Goal: Task Accomplishment & Management: Manage account settings

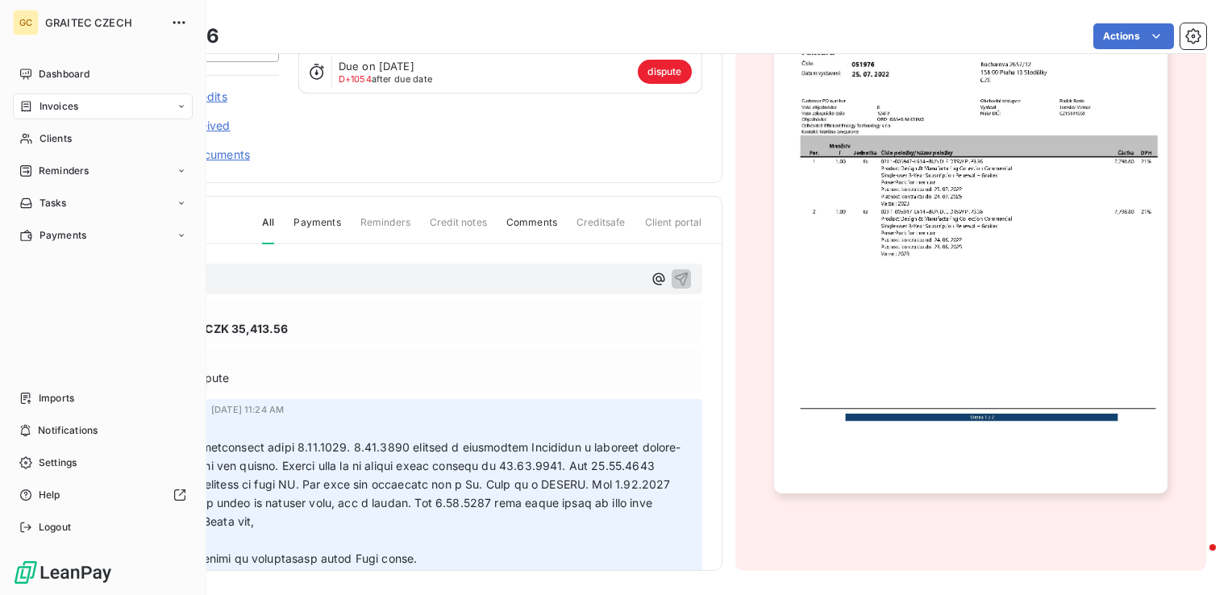
click at [35, 105] on div "Invoices" at bounding box center [48, 106] width 59 height 15
click at [80, 208] on div "Clients" at bounding box center [103, 203] width 180 height 26
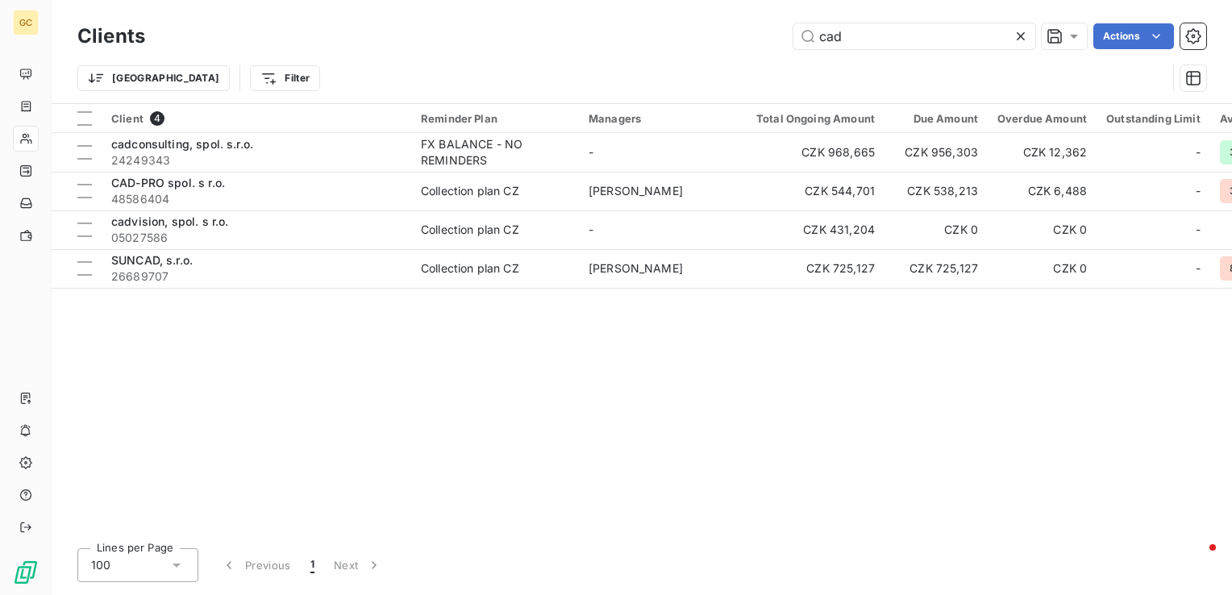
drag, startPoint x: 857, startPoint y: 35, endPoint x: 789, endPoint y: 35, distance: 67.8
click at [789, 35] on div "cad Actions" at bounding box center [686, 36] width 1042 height 26
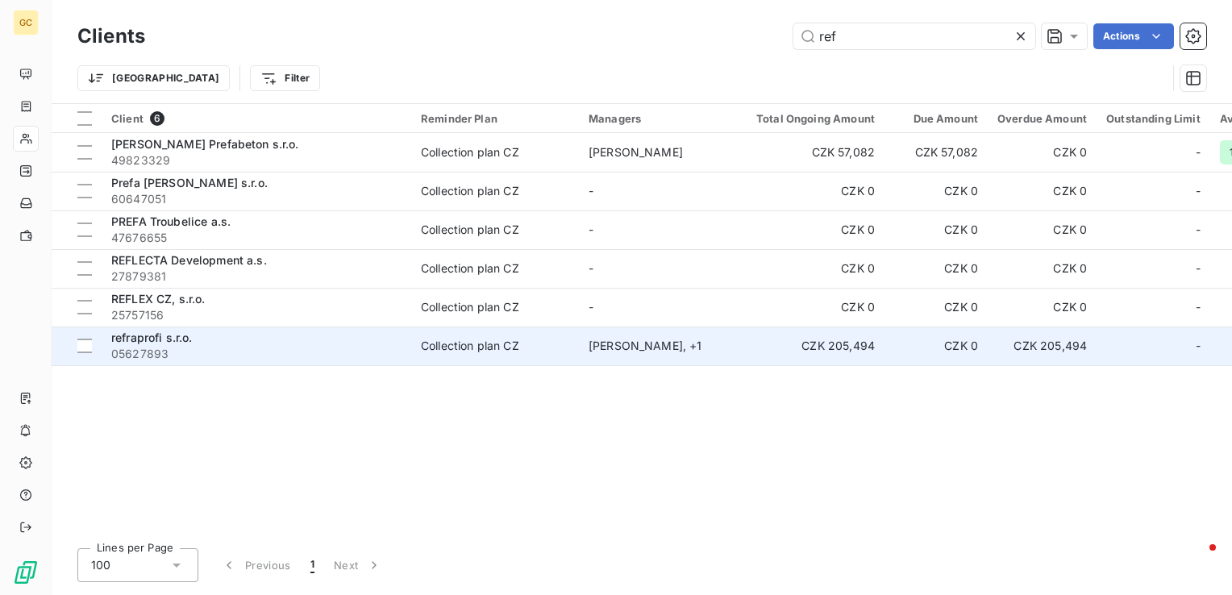
type input "ref"
click at [460, 349] on div "Collection plan CZ" at bounding box center [470, 346] width 98 height 16
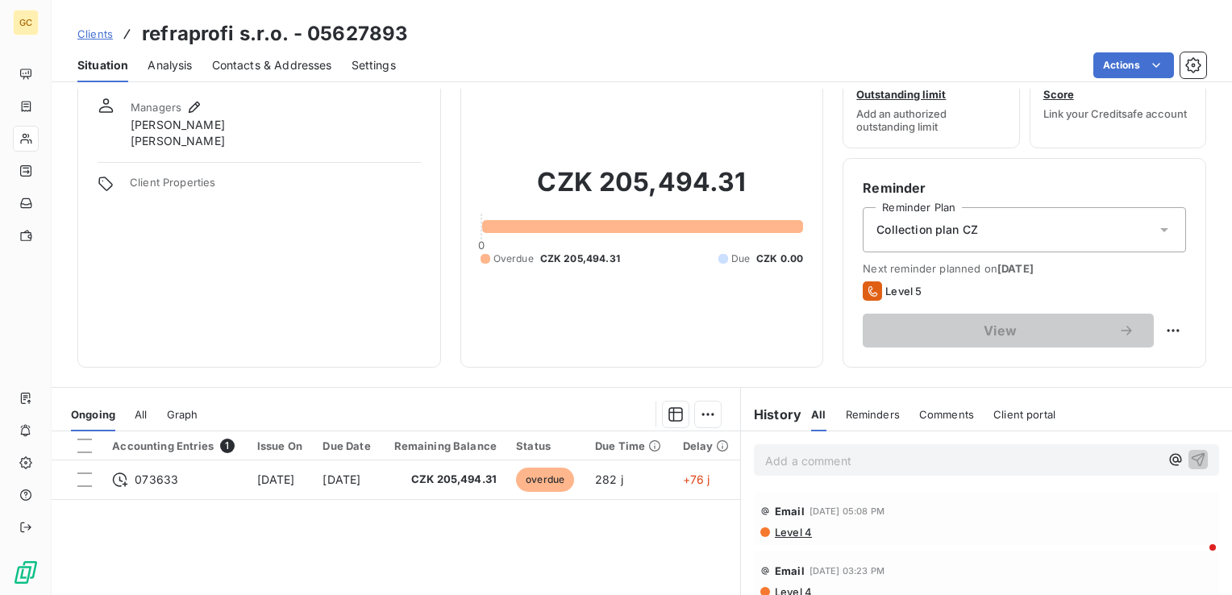
scroll to position [81, 0]
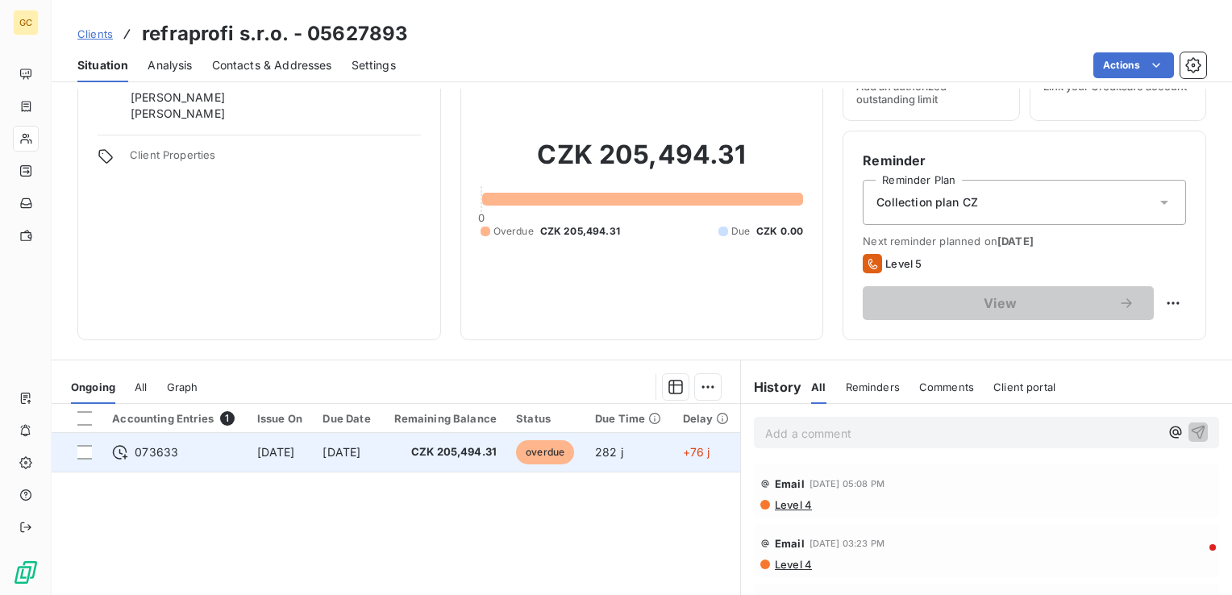
click at [373, 465] on td "[DATE]" at bounding box center [347, 452] width 69 height 39
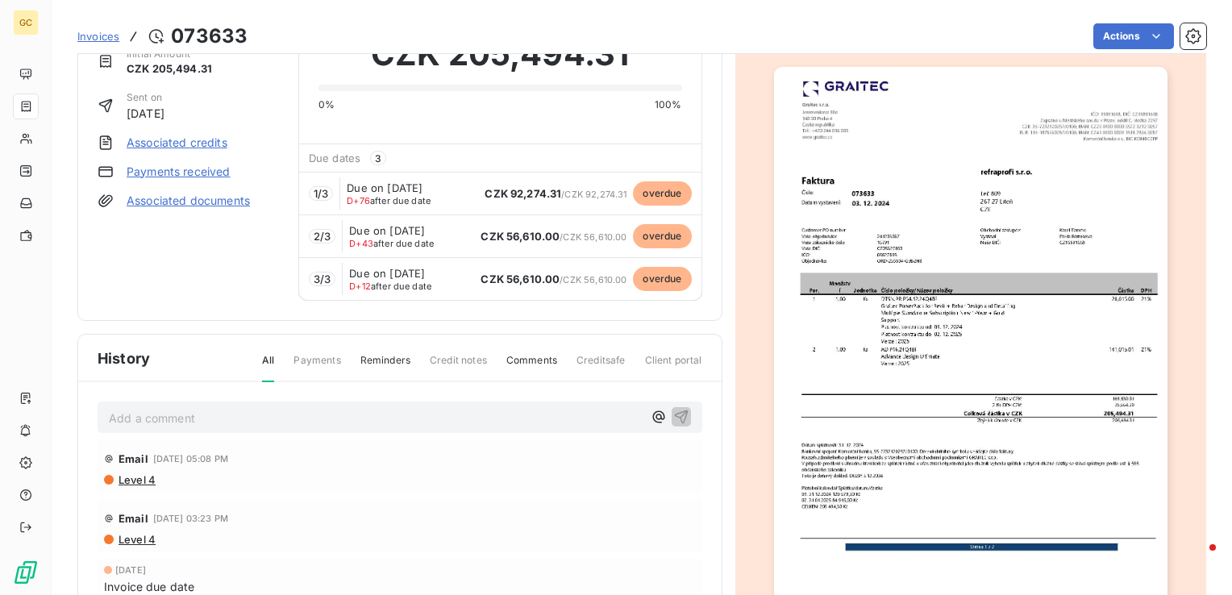
click at [136, 477] on span "Level 4" at bounding box center [136, 479] width 39 height 13
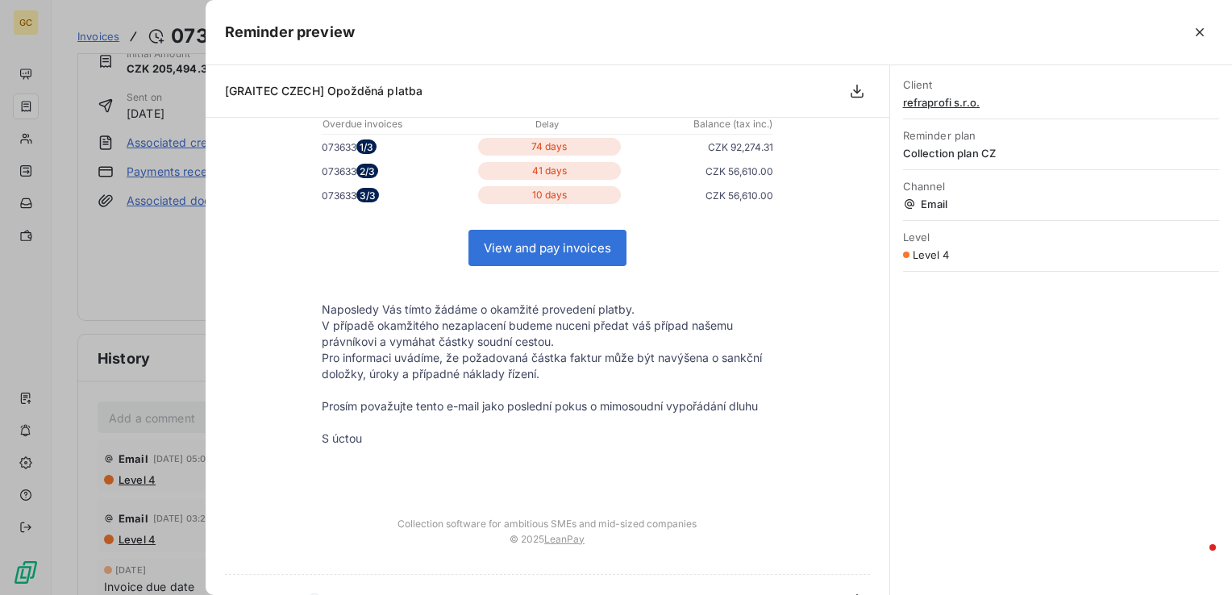
scroll to position [242, 0]
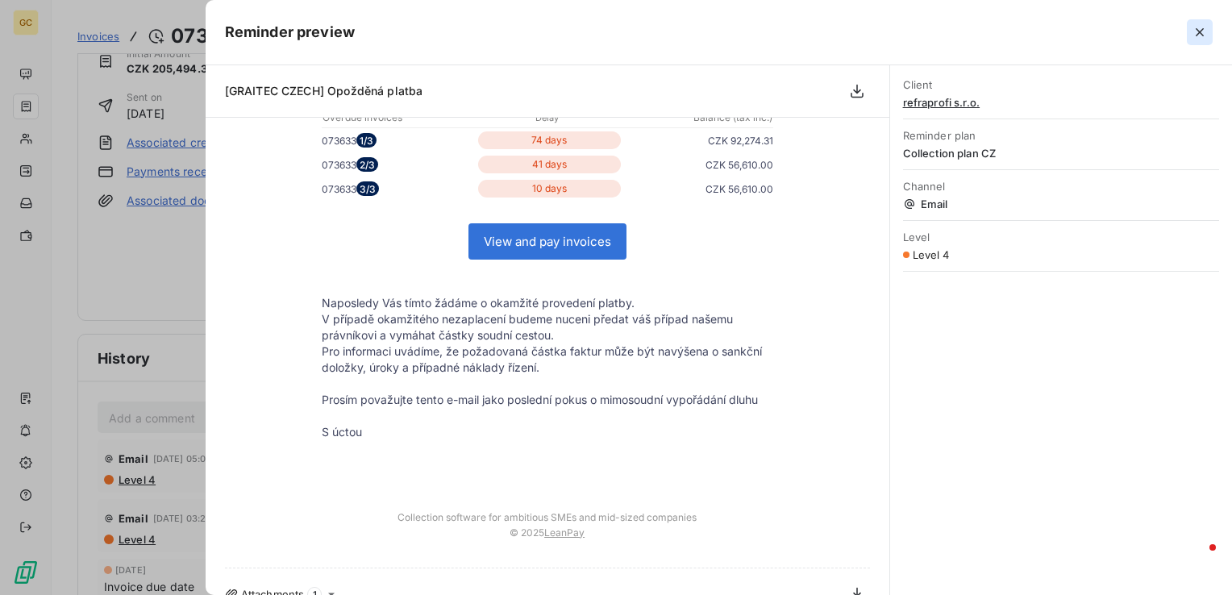
click at [1190, 31] on button "button" at bounding box center [1200, 32] width 26 height 26
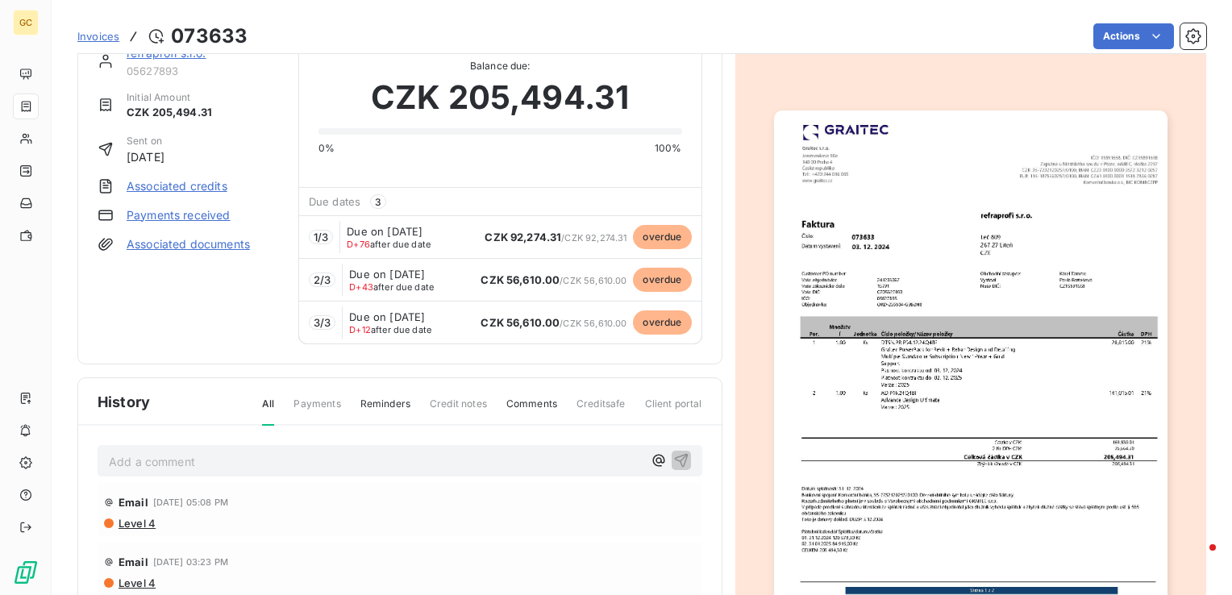
scroll to position [0, 0]
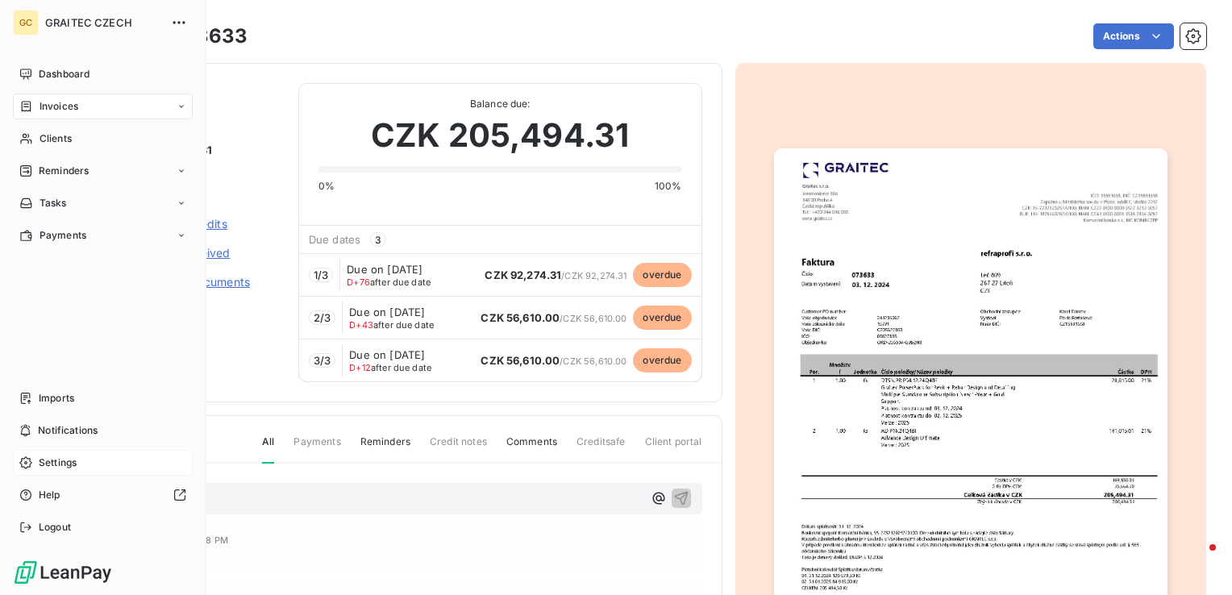
click at [48, 454] on div "Settings" at bounding box center [103, 463] width 180 height 26
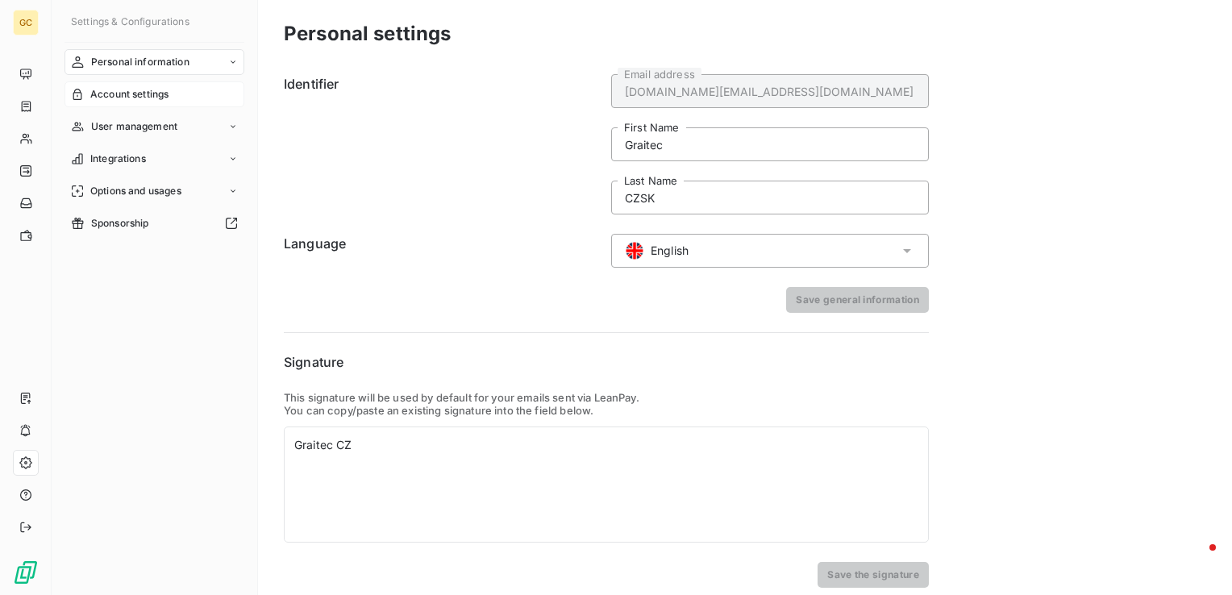
click at [134, 98] on span "Account settings" at bounding box center [129, 94] width 78 height 15
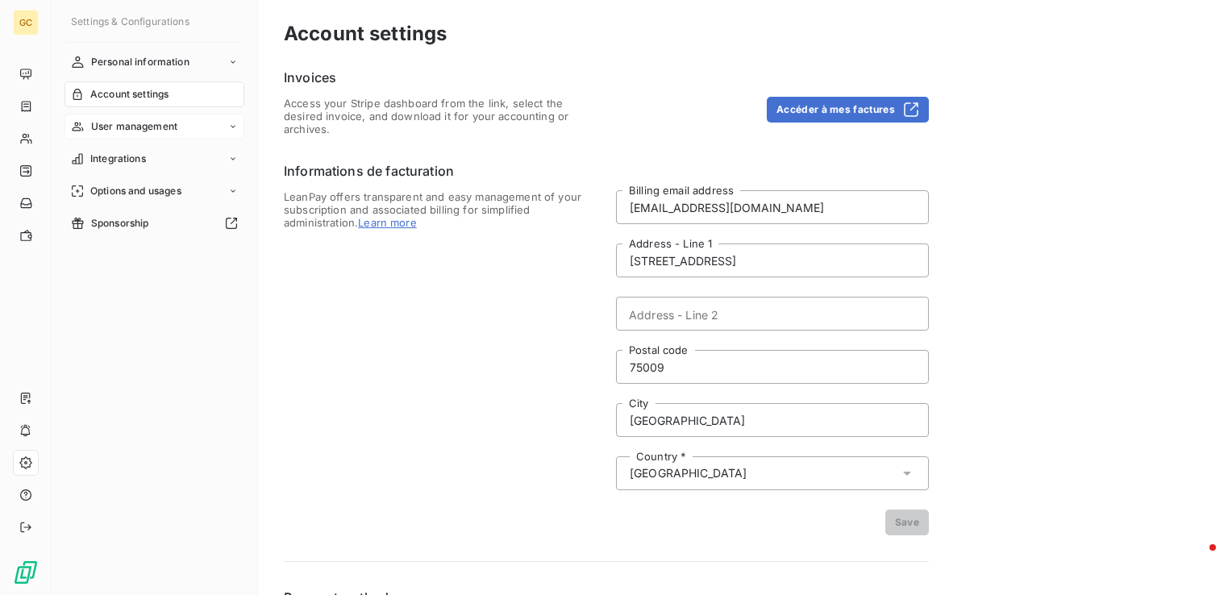
click at [129, 131] on span "User management" at bounding box center [134, 126] width 86 height 15
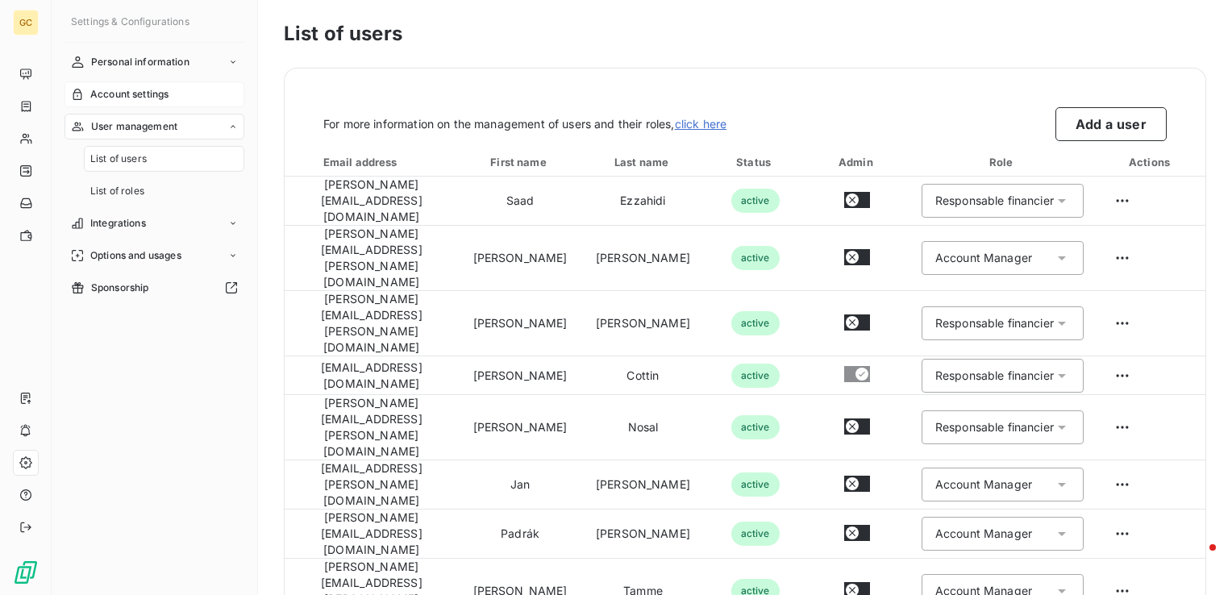
click at [135, 93] on span "Account settings" at bounding box center [129, 94] width 78 height 15
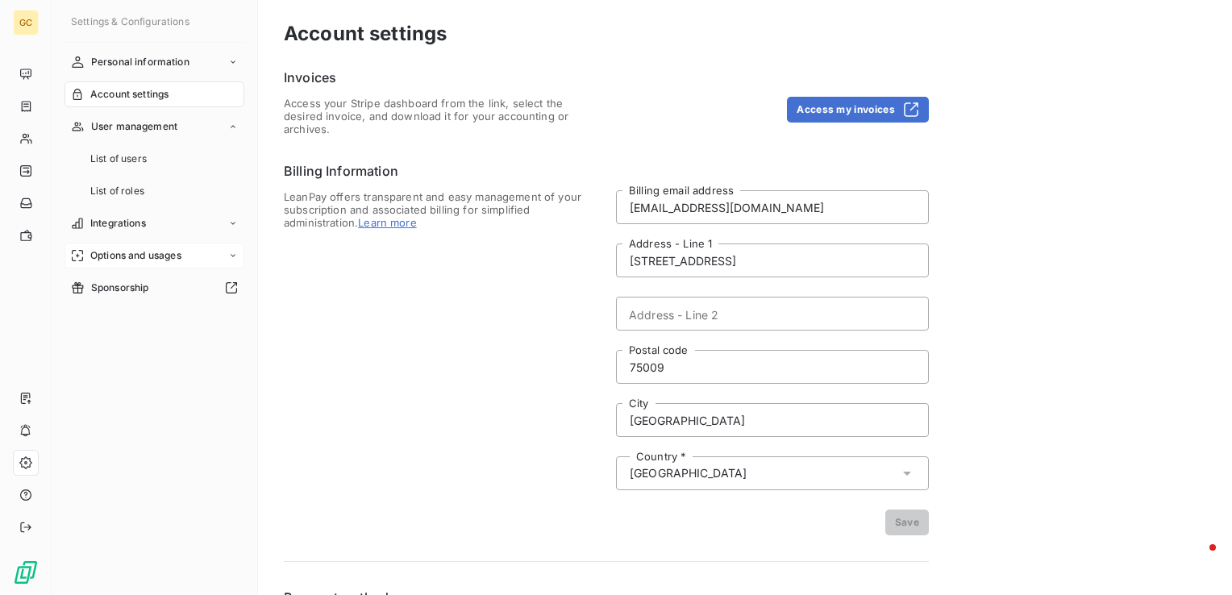
click at [132, 267] on div "Options and usages" at bounding box center [155, 256] width 180 height 26
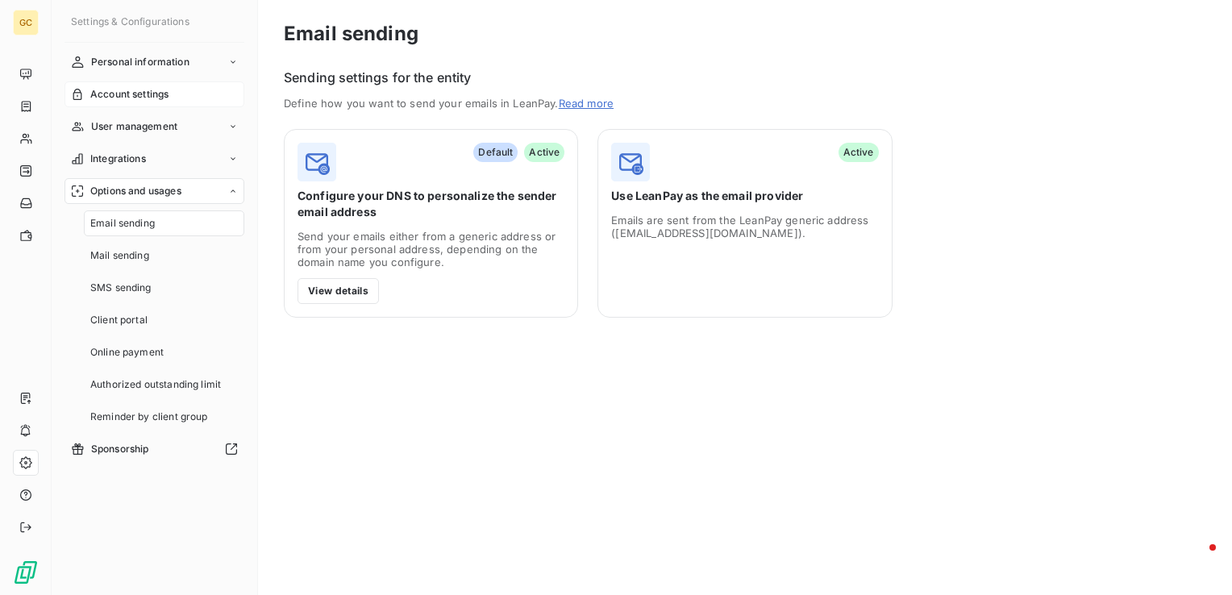
click at [145, 98] on span "Account settings" at bounding box center [129, 94] width 78 height 15
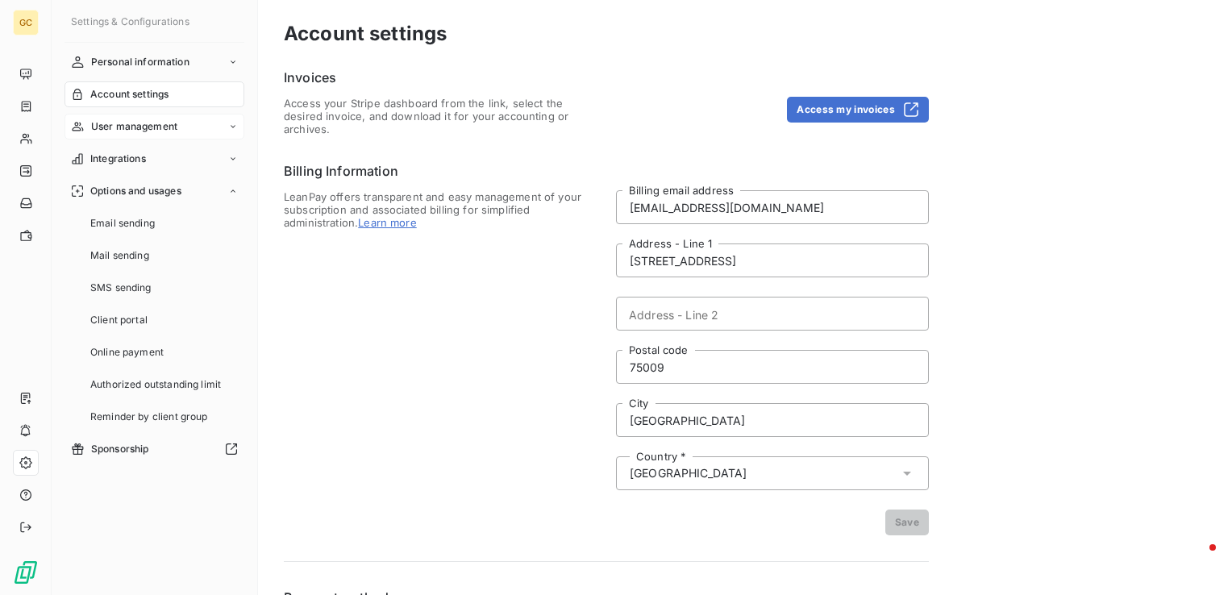
click at [110, 126] on span "User management" at bounding box center [134, 126] width 86 height 15
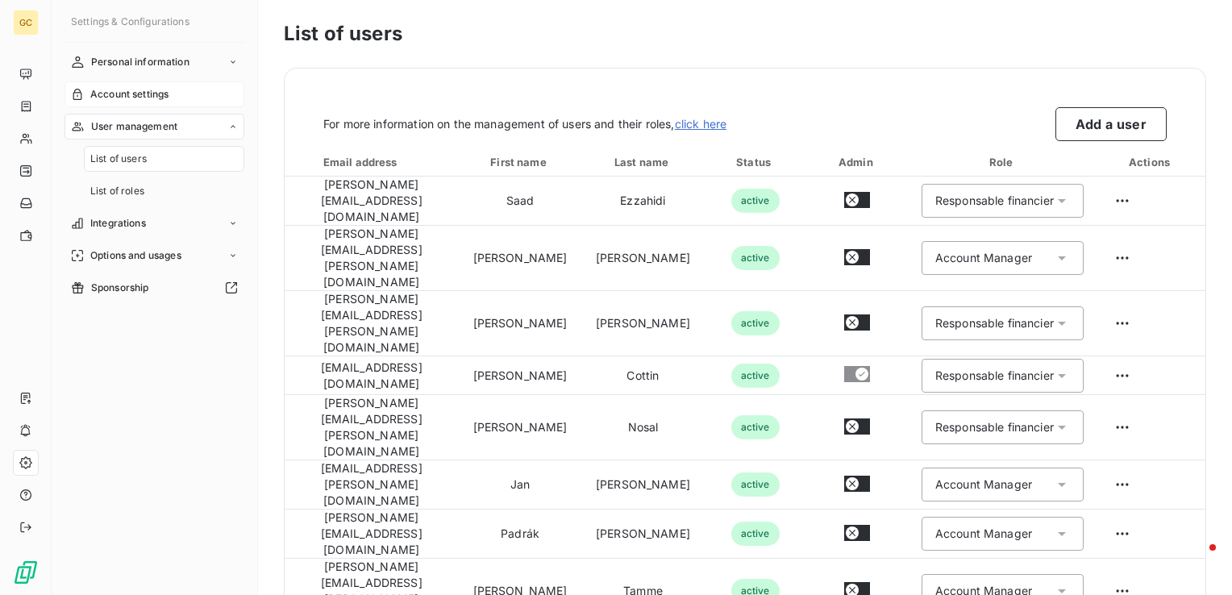
click at [142, 83] on div "Account settings" at bounding box center [155, 94] width 180 height 26
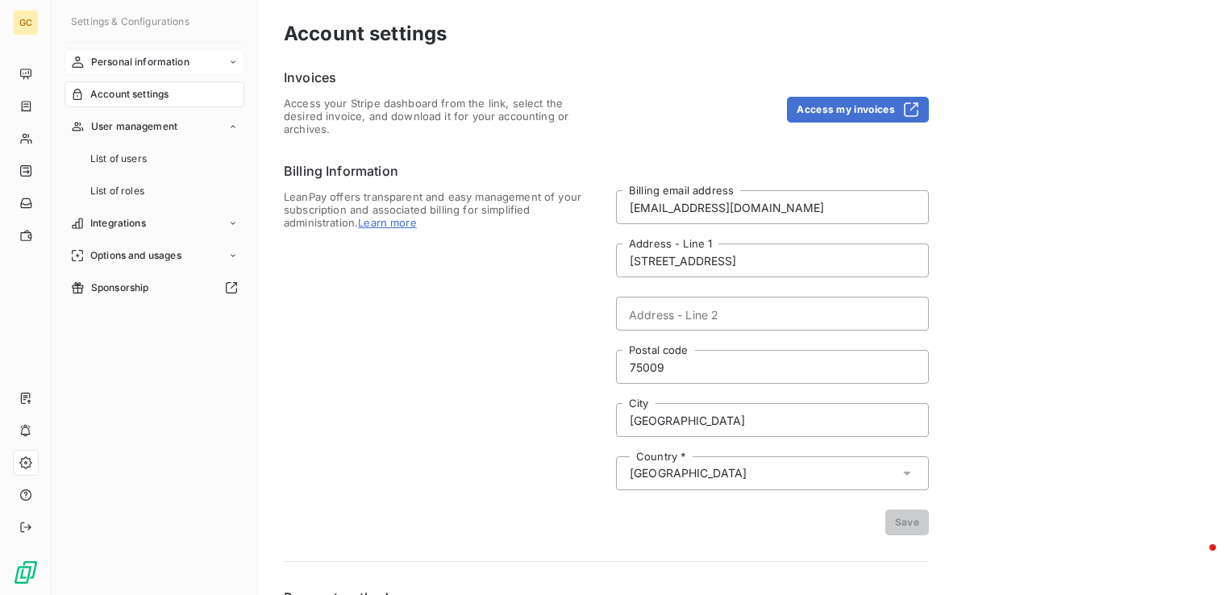
click at [139, 60] on span "Personal information" at bounding box center [140, 62] width 98 height 15
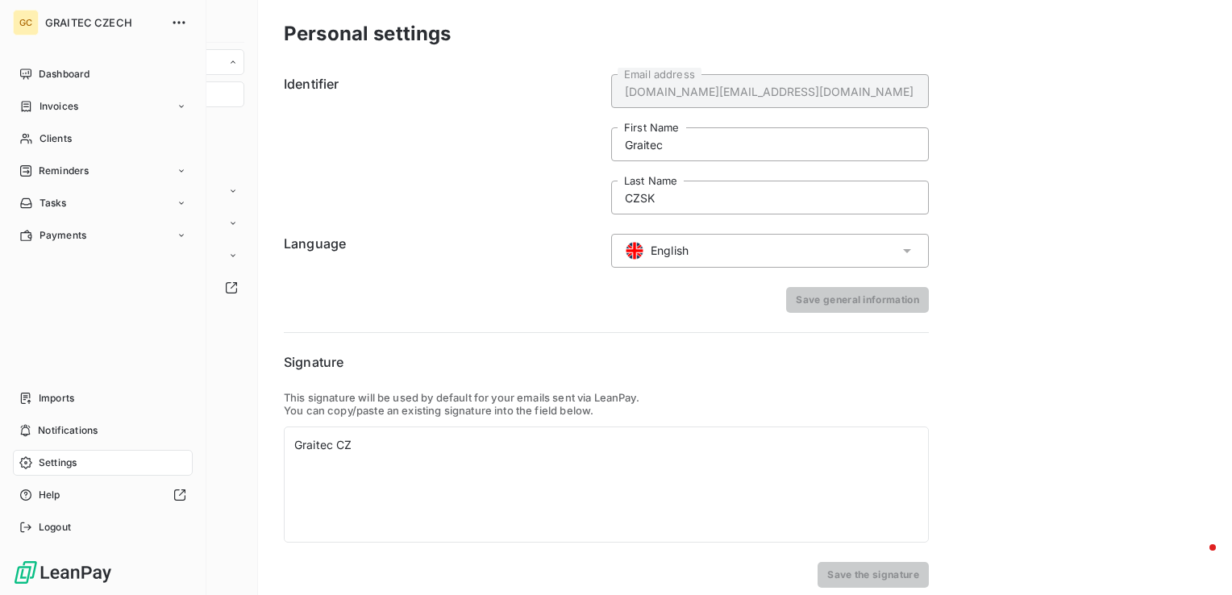
click at [87, 459] on div "Settings" at bounding box center [103, 463] width 180 height 26
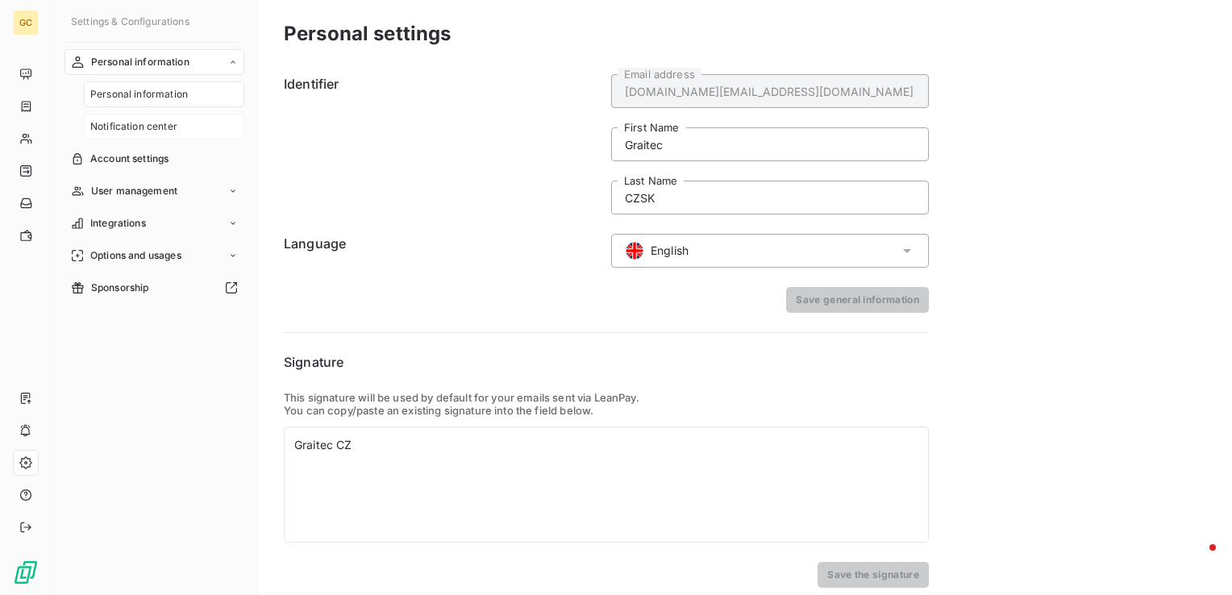
click at [142, 122] on span "Notification center" at bounding box center [133, 126] width 87 height 15
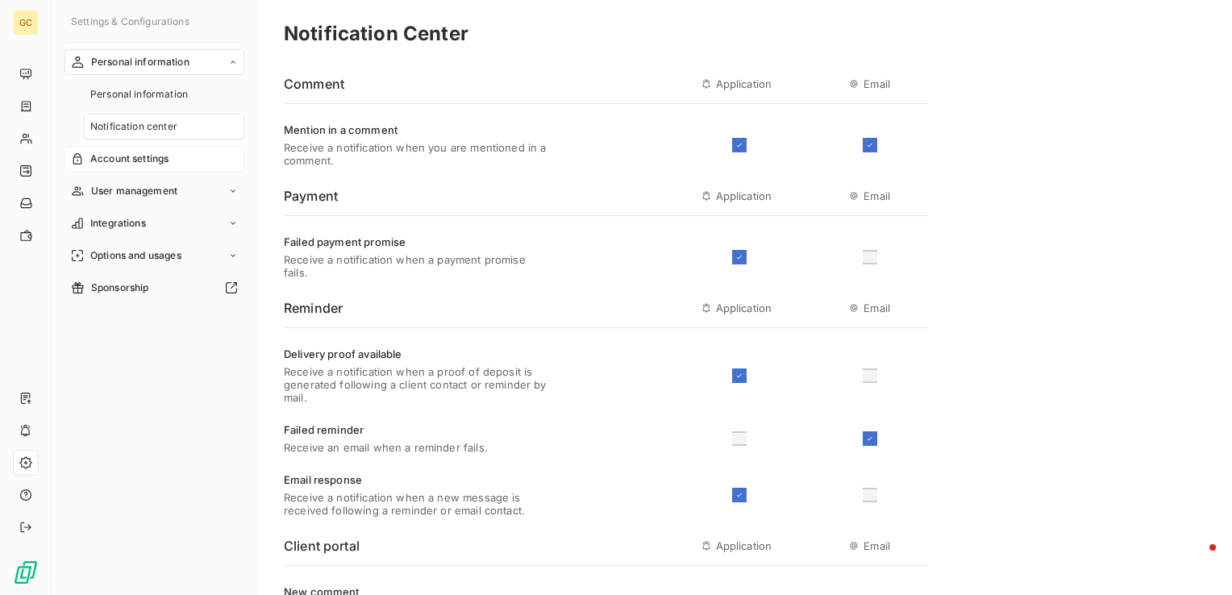
click at [141, 159] on span "Account settings" at bounding box center [129, 159] width 78 height 15
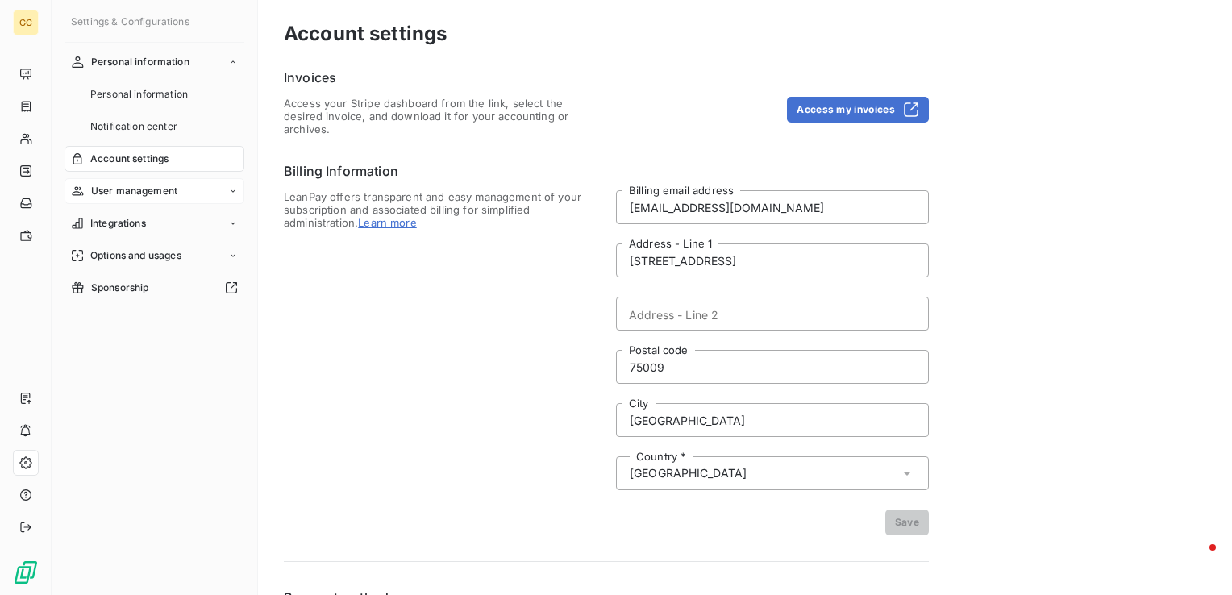
click at [132, 192] on span "User management" at bounding box center [134, 191] width 86 height 15
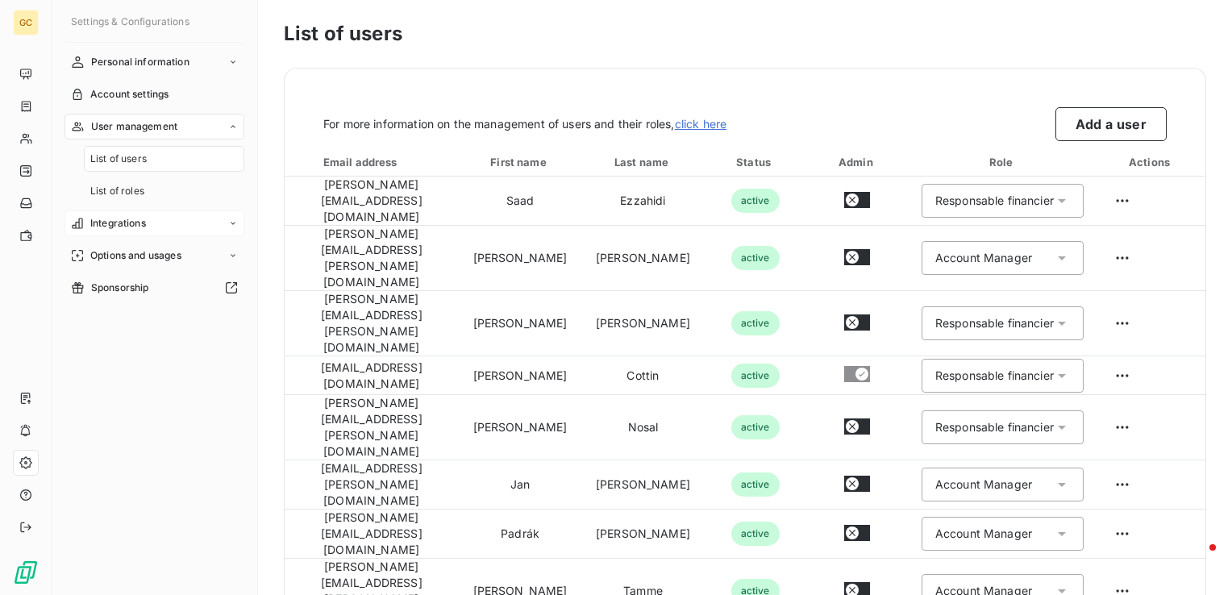
click at [127, 223] on span "Integrations" at bounding box center [118, 223] width 56 height 15
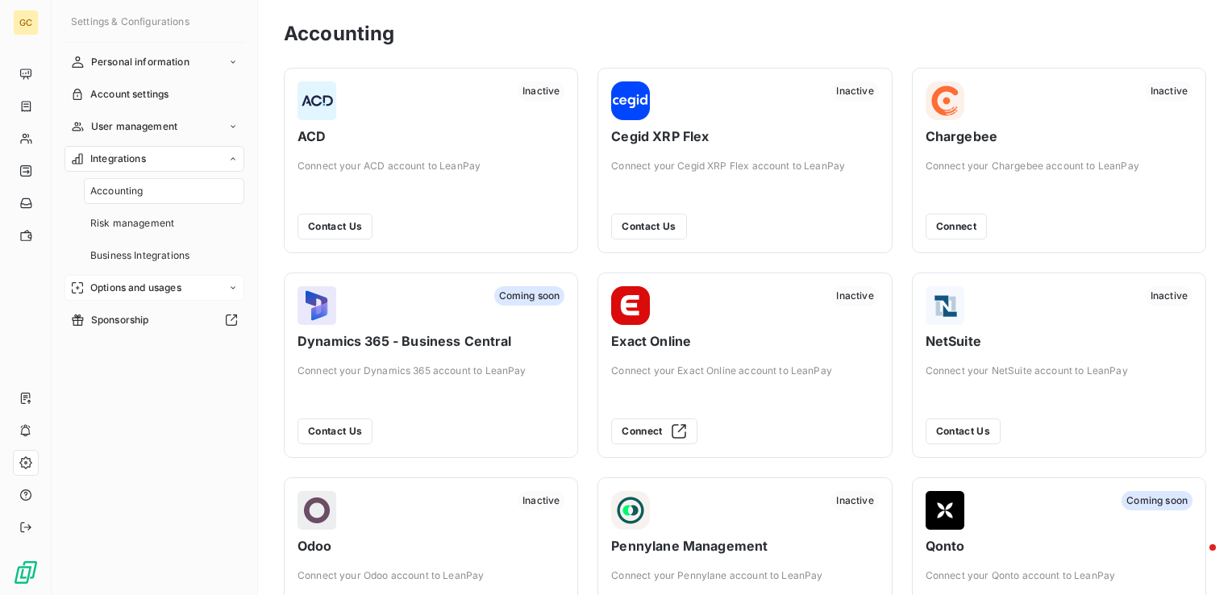
click at [119, 290] on span "Options and usages" at bounding box center [135, 288] width 91 height 15
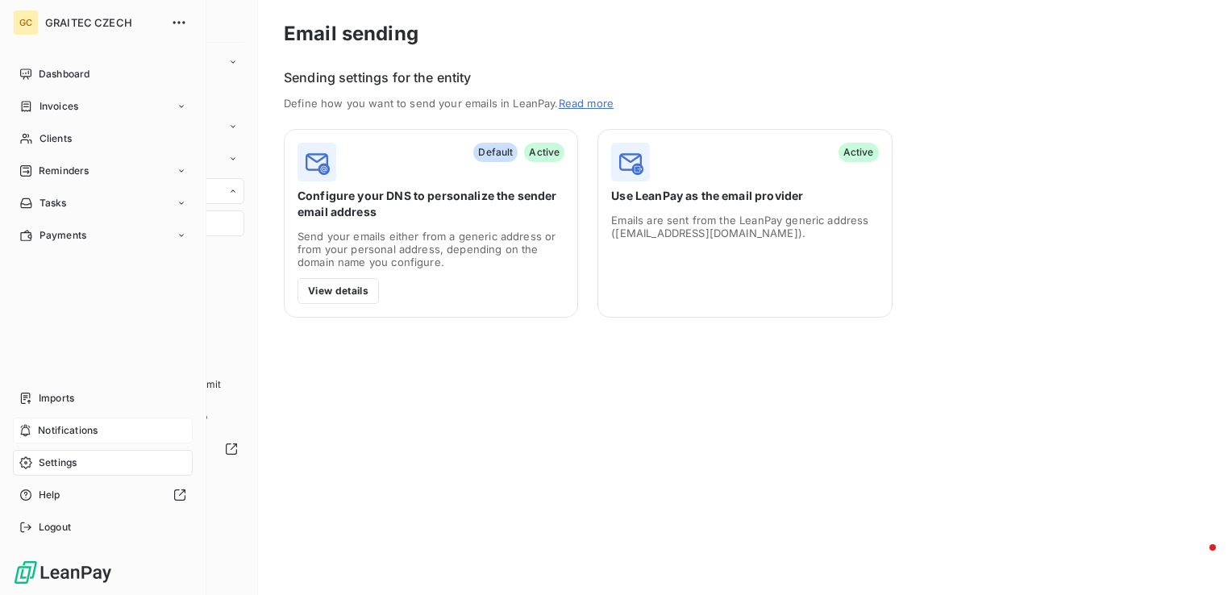
click at [52, 439] on div "Notifications" at bounding box center [103, 431] width 180 height 26
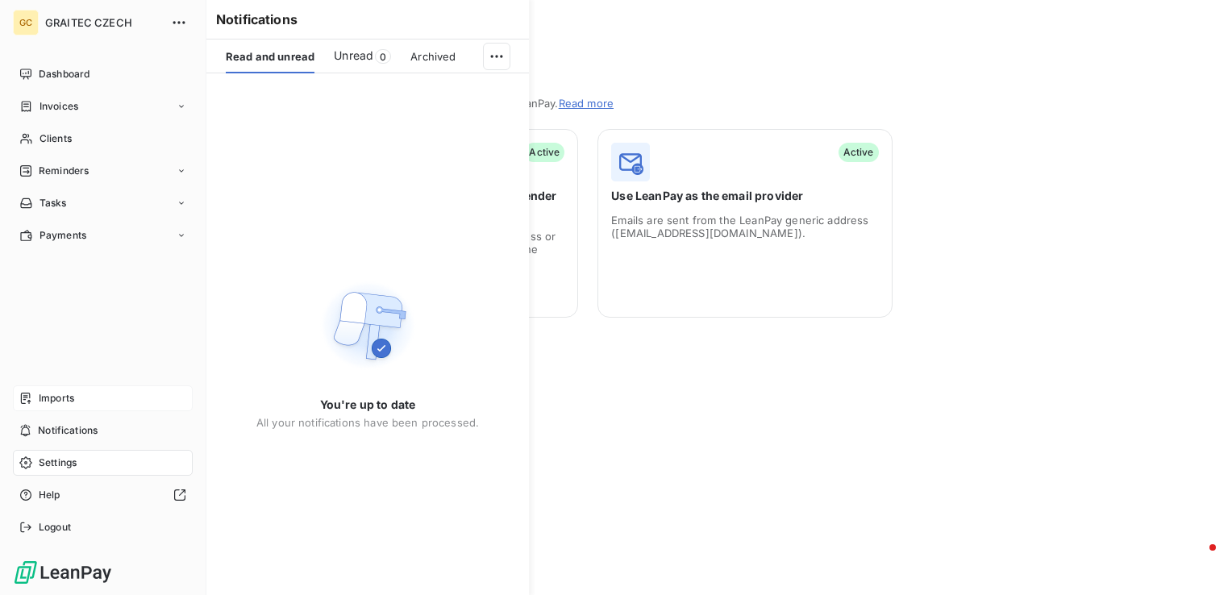
click at [74, 386] on div "Imports" at bounding box center [103, 399] width 180 height 26
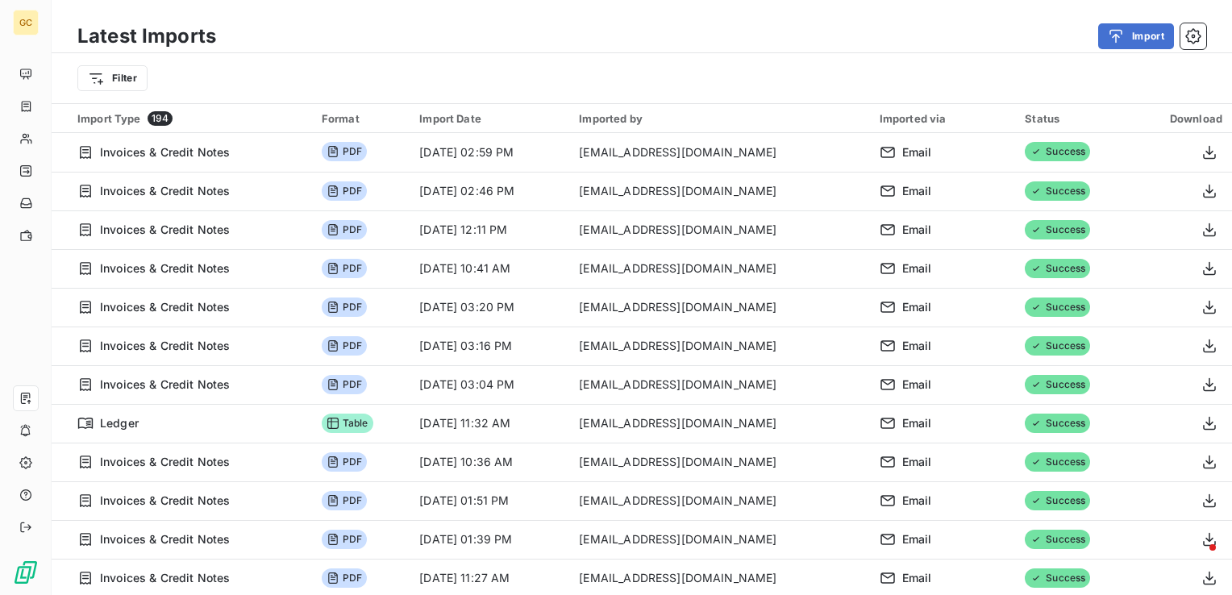
click at [1205, 48] on div "Import" at bounding box center [721, 36] width 971 height 26
click at [1199, 40] on icon "button" at bounding box center [1194, 36] width 16 height 16
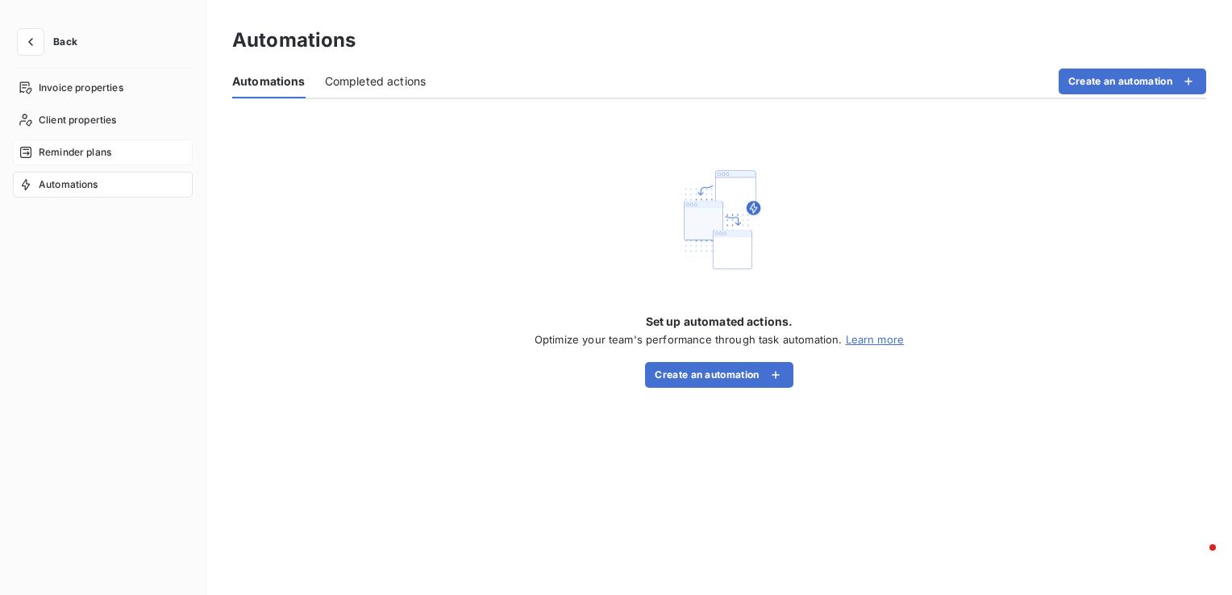
click at [97, 156] on span "Reminder plans" at bounding box center [75, 152] width 73 height 15
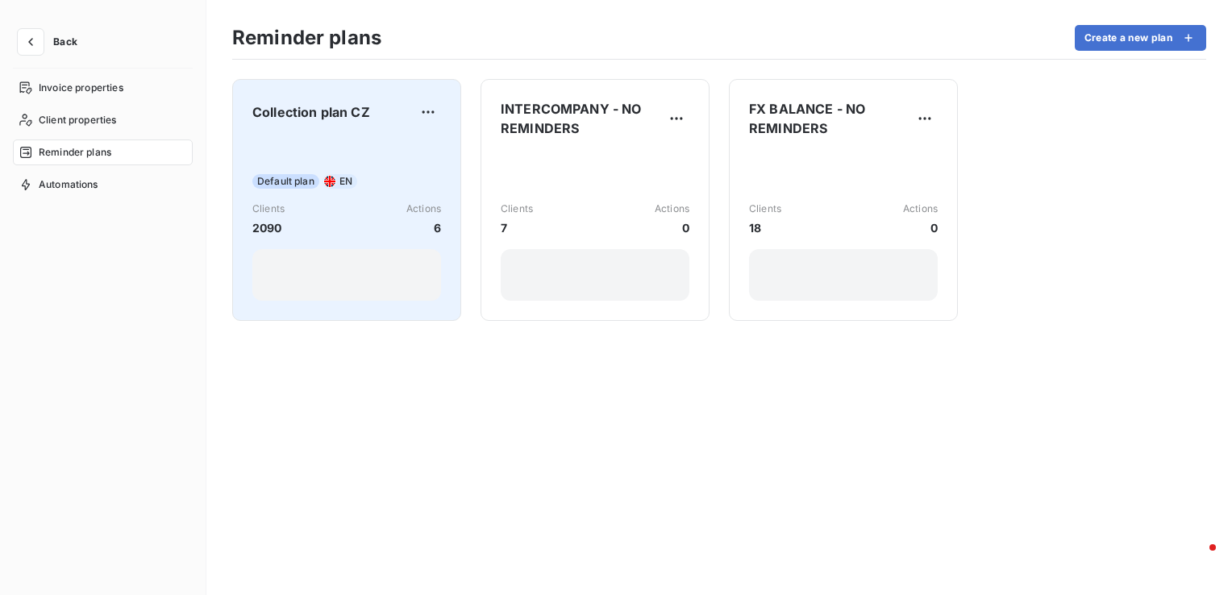
click at [294, 117] on span "Collection plan CZ" at bounding box center [311, 111] width 118 height 19
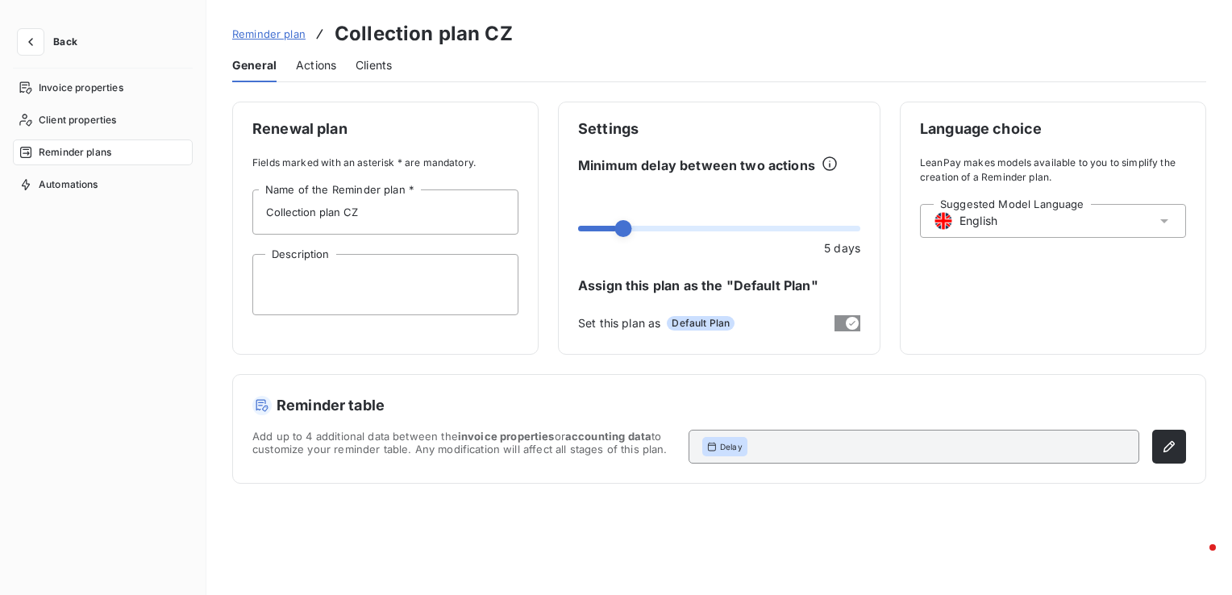
click at [307, 60] on span "Actions" at bounding box center [316, 65] width 40 height 16
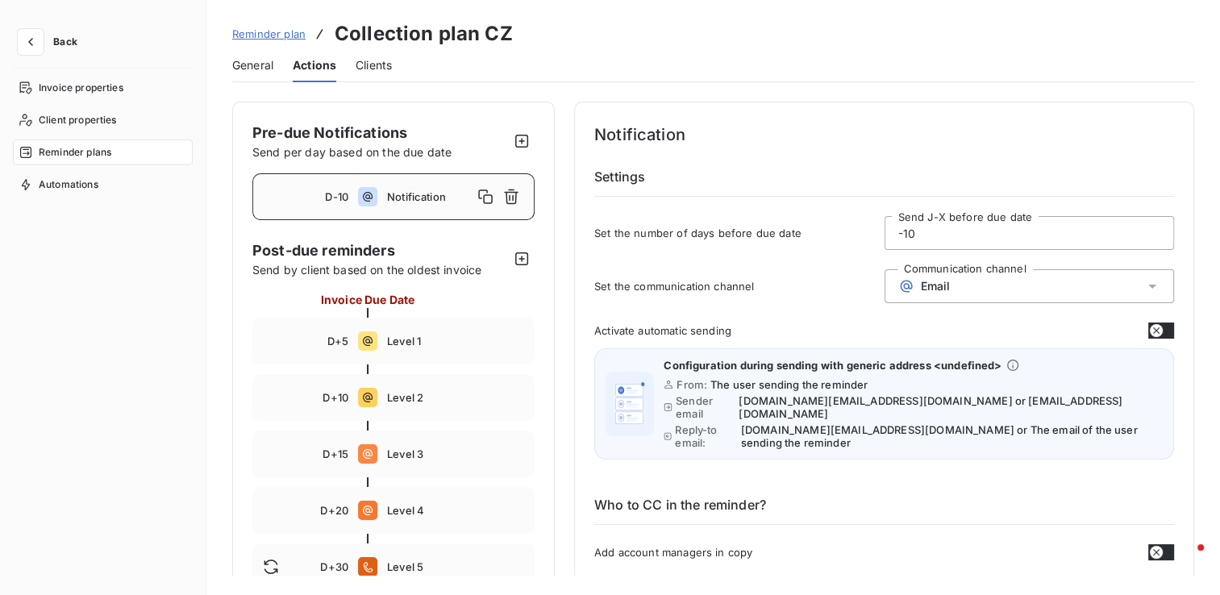
scroll to position [161, 0]
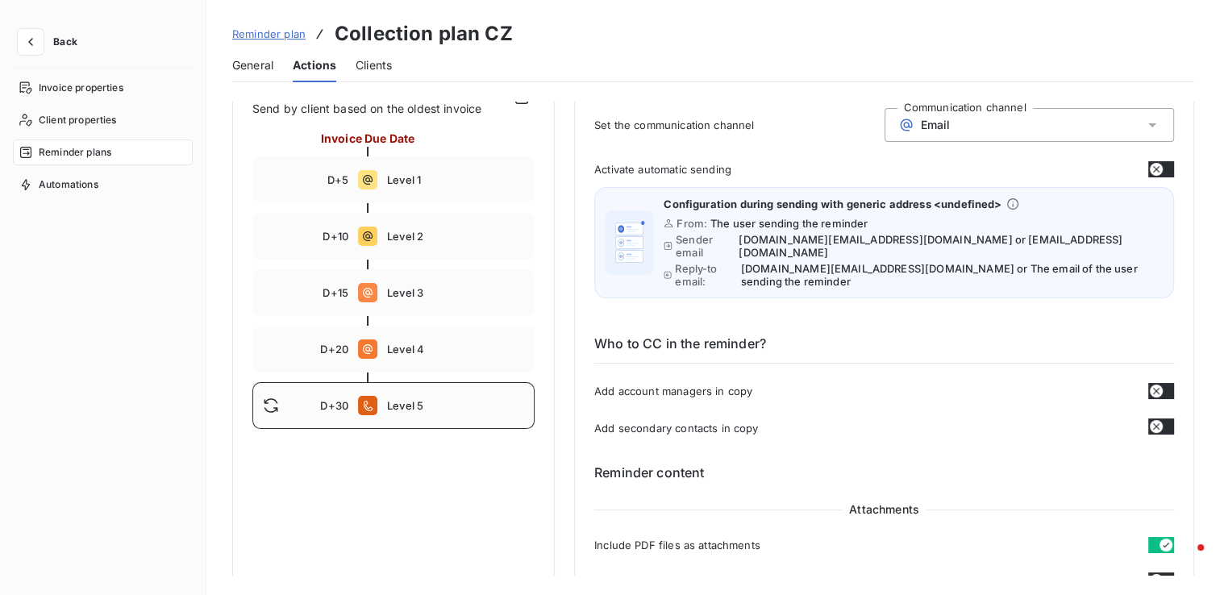
click at [433, 408] on span "Level 5" at bounding box center [455, 405] width 137 height 13
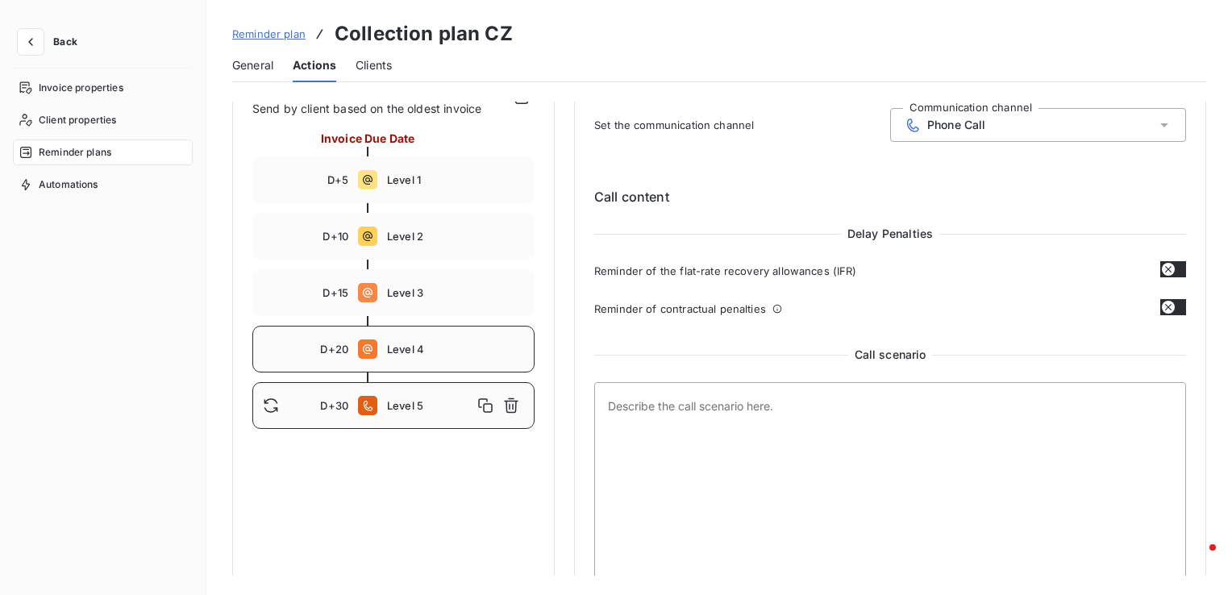
click at [427, 349] on span "Level 4" at bounding box center [455, 349] width 137 height 13
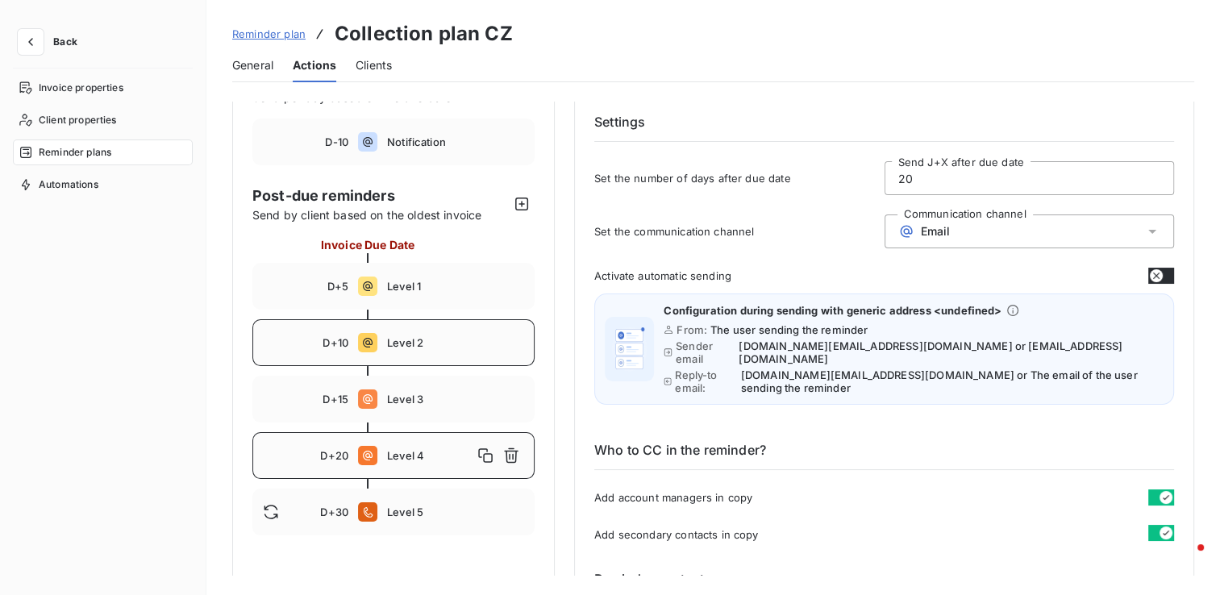
scroll to position [81, 0]
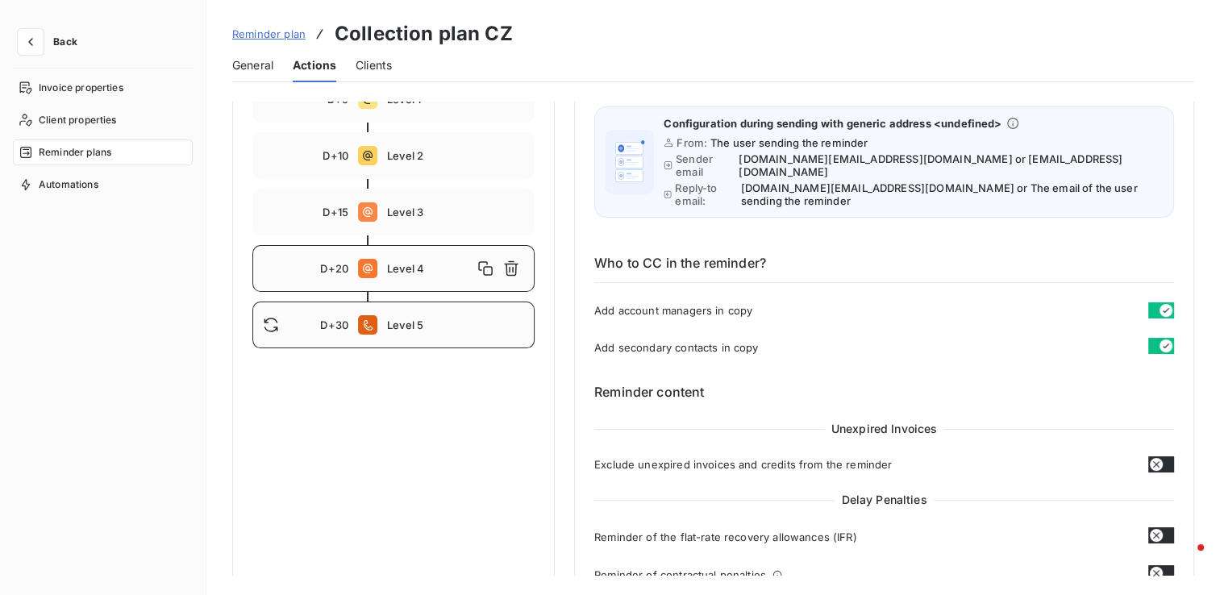
click at [423, 340] on div "D+30 Level 5" at bounding box center [393, 325] width 282 height 47
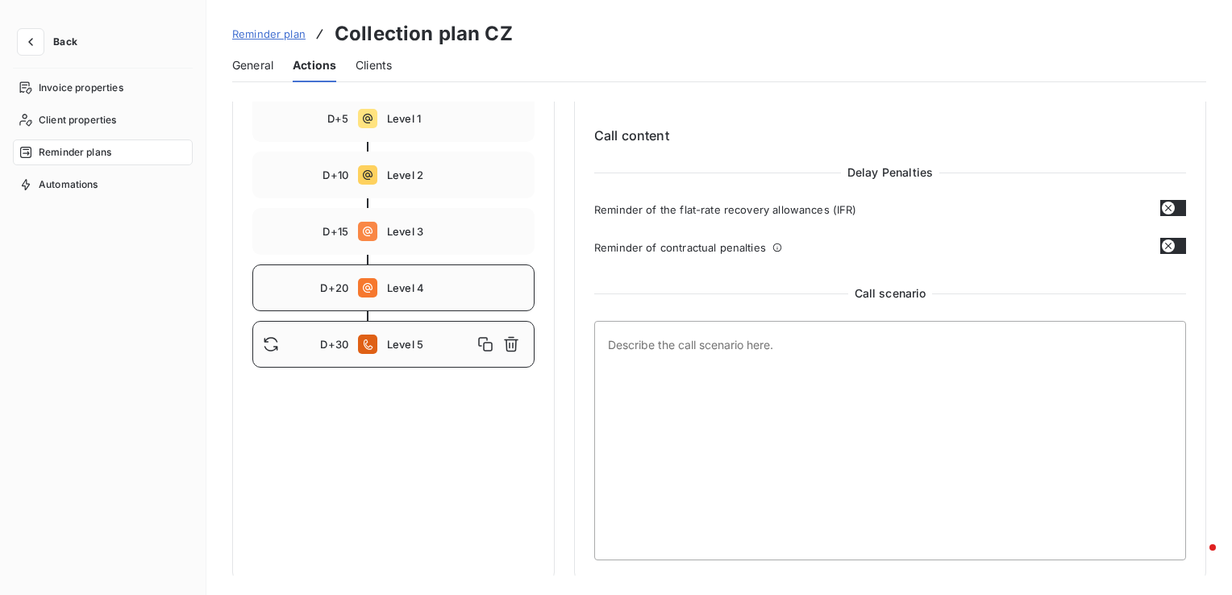
click at [422, 269] on div "D+20 Level 4" at bounding box center [393, 288] width 282 height 47
type input "20"
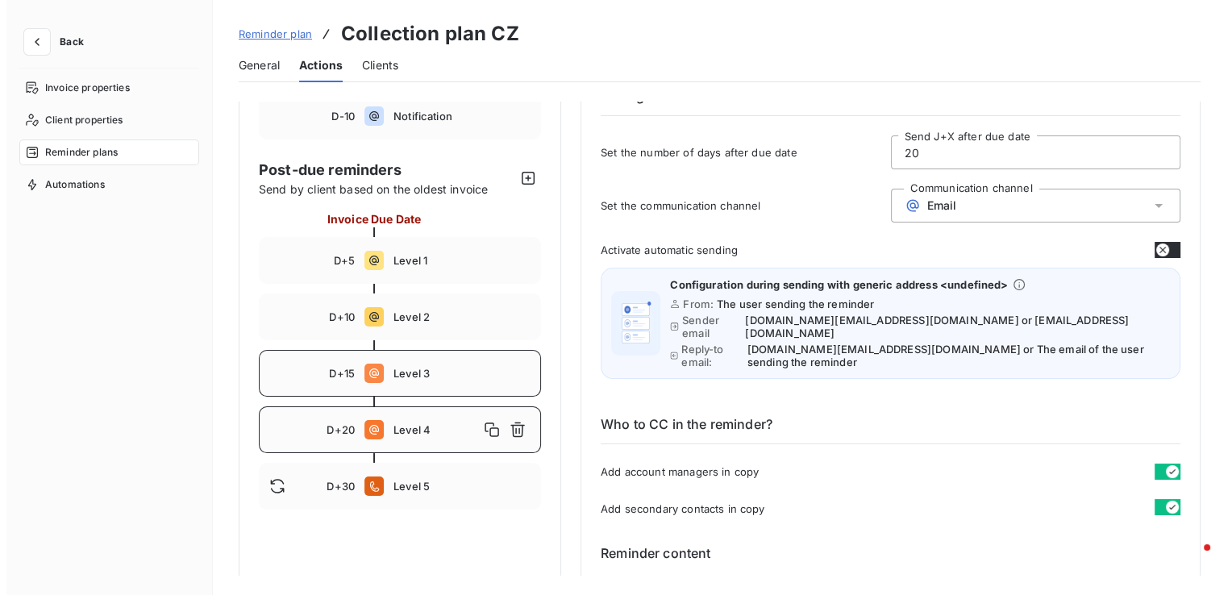
scroll to position [0, 0]
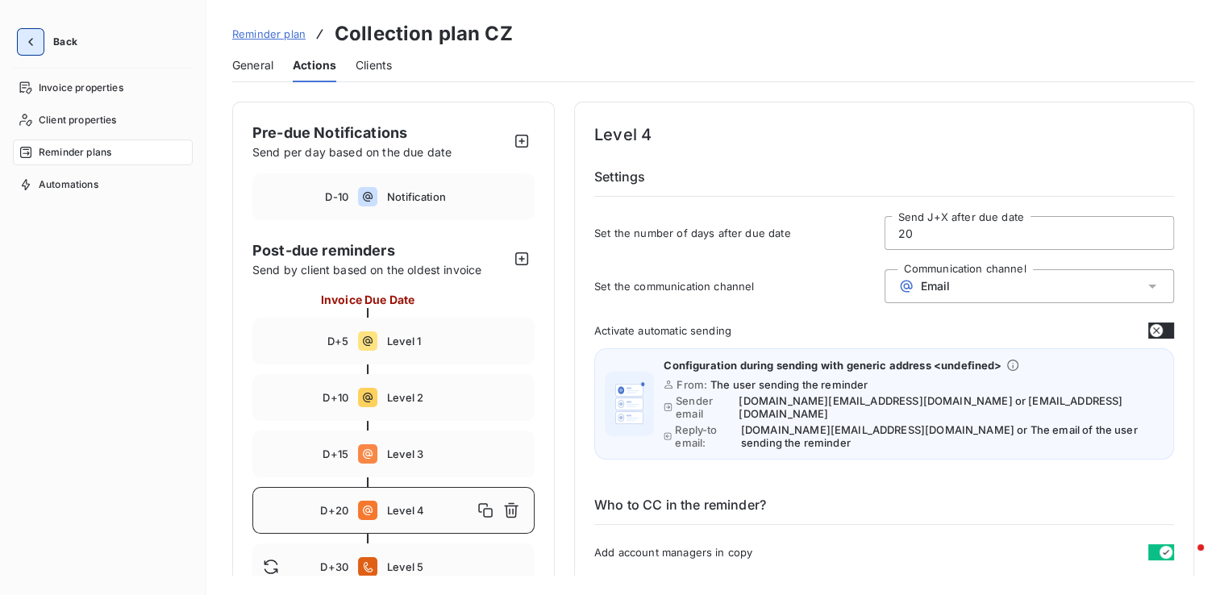
click at [32, 39] on icon "button" at bounding box center [30, 42] width 5 height 8
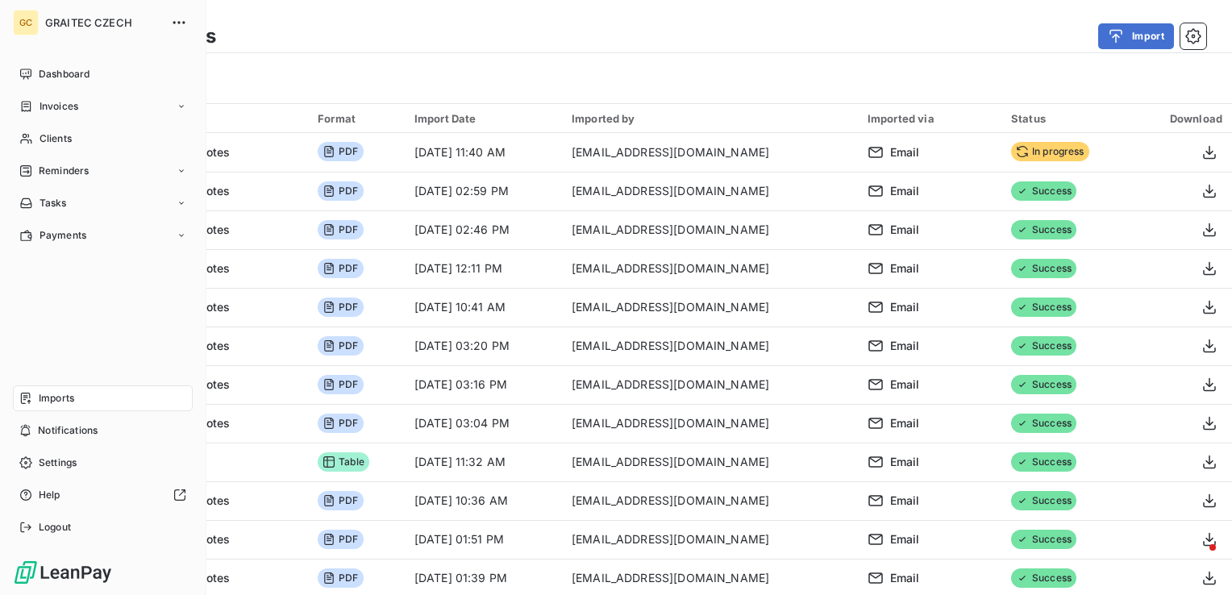
click at [23, 92] on nav "Dashboard Invoices Clients Reminders Tasks Payments" at bounding box center [103, 154] width 180 height 187
click at [42, 129] on div "Clients" at bounding box center [103, 139] width 180 height 26
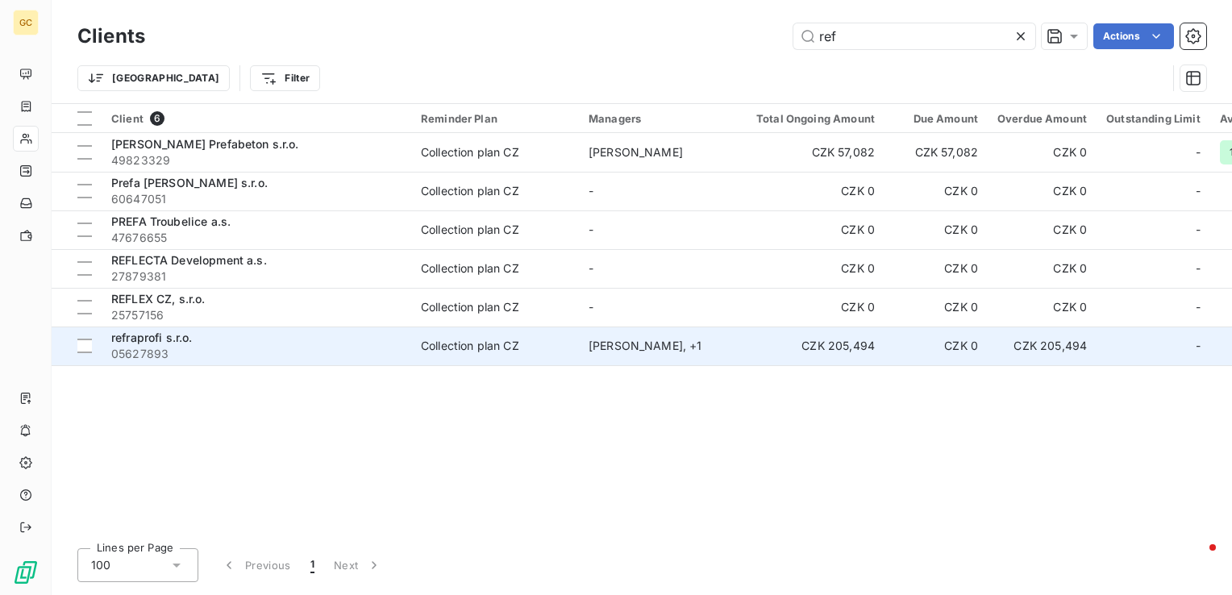
click at [258, 363] on td "refraprofi s.r.o. 05627893" at bounding box center [257, 346] width 310 height 39
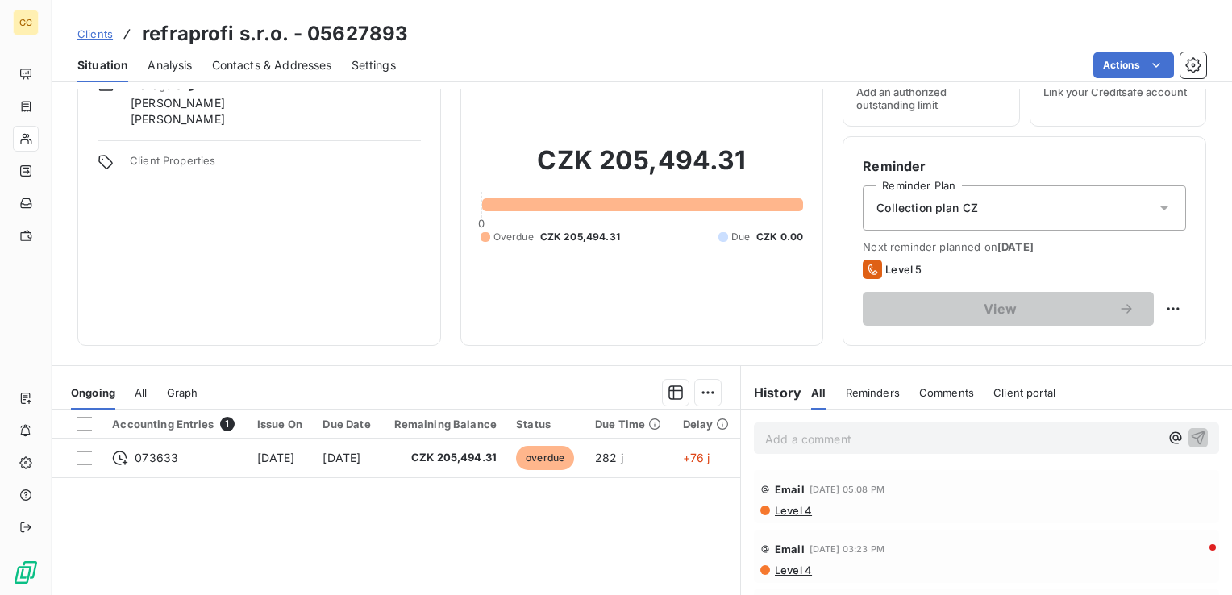
scroll to position [161, 0]
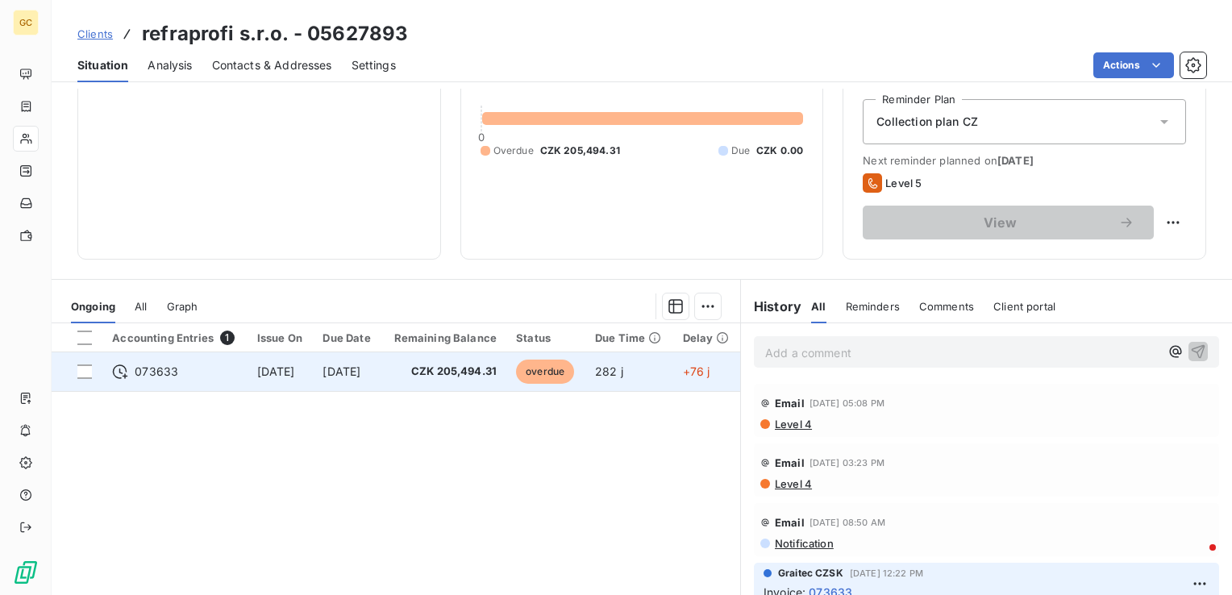
click at [336, 382] on td "[DATE]" at bounding box center [347, 371] width 69 height 39
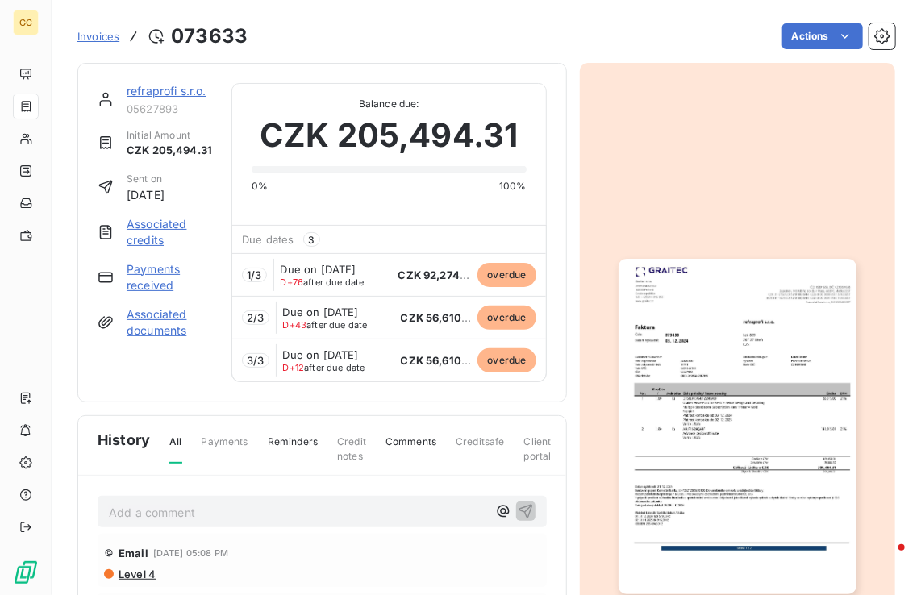
click at [744, 356] on img "button" at bounding box center [738, 427] width 238 height 336
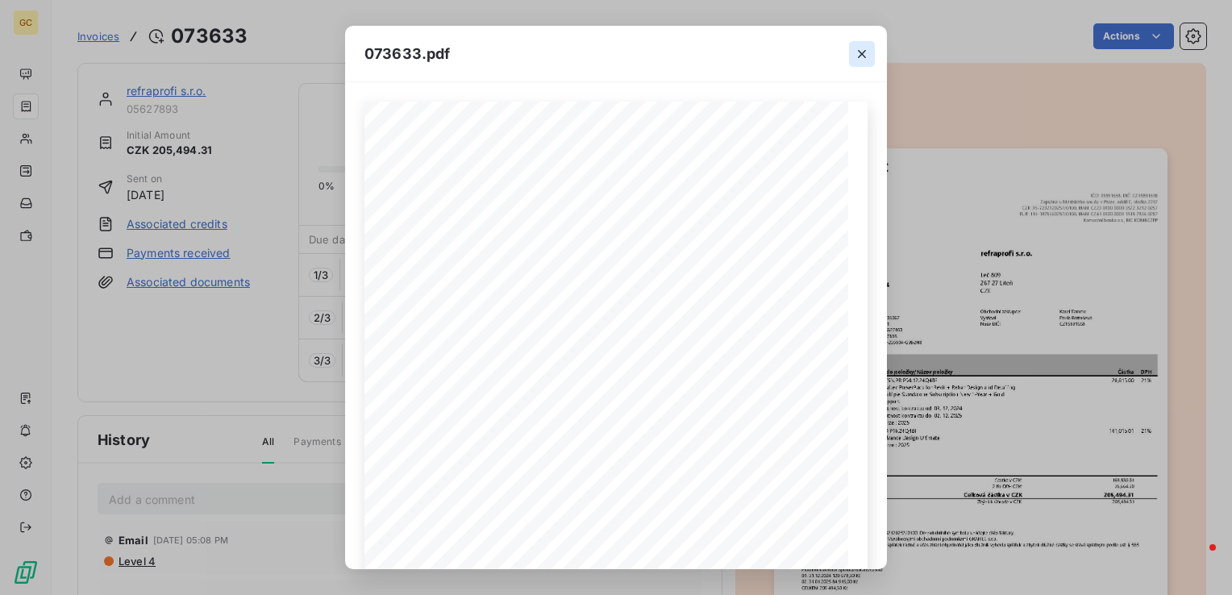
click at [854, 52] on icon "button" at bounding box center [862, 54] width 16 height 16
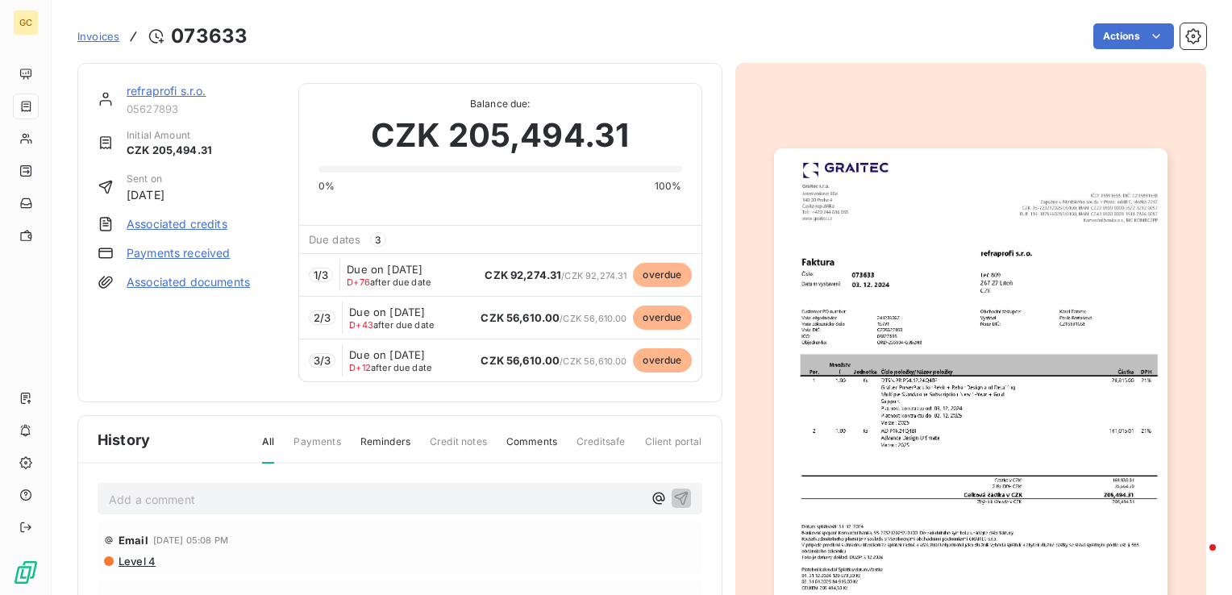
click at [915, 292] on img "button" at bounding box center [971, 426] width 394 height 556
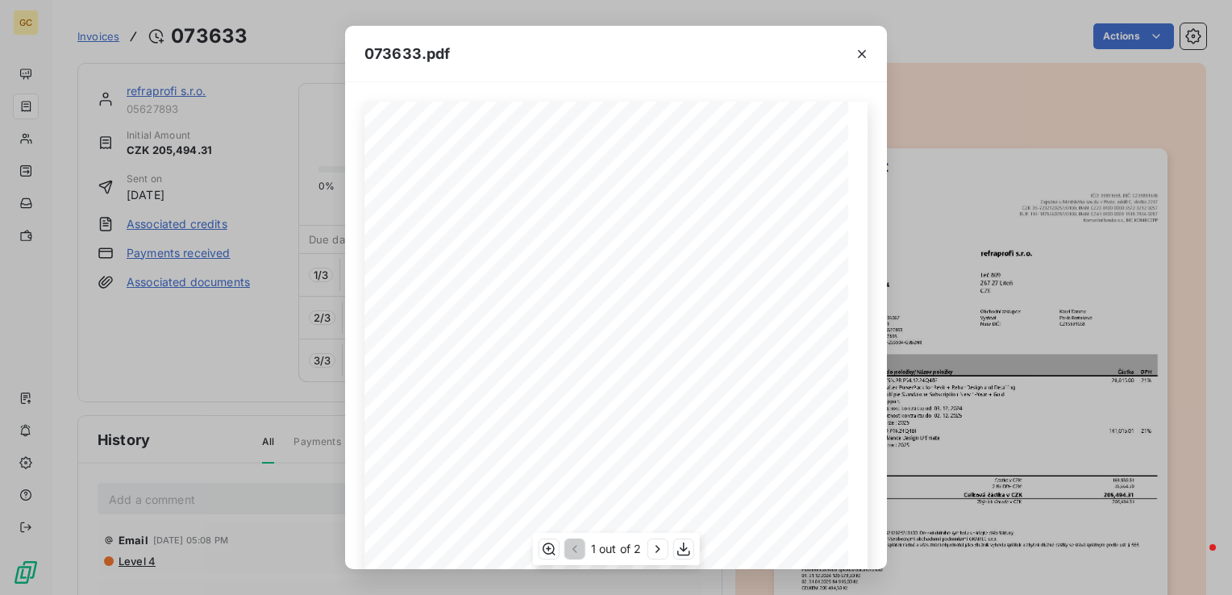
scroll to position [235, 0]
click at [862, 47] on icon "button" at bounding box center [862, 54] width 16 height 16
